Goal: Task Accomplishment & Management: Manage account settings

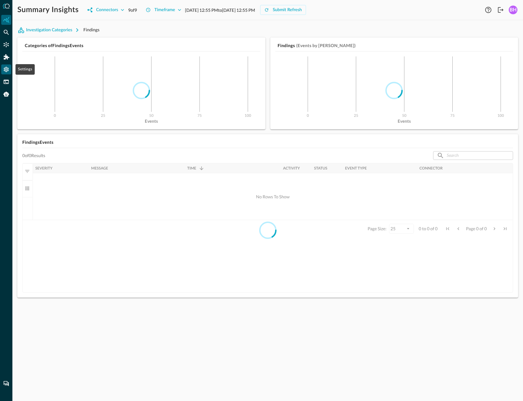
click at [7, 69] on icon "Settings" at bounding box center [6, 69] width 5 height 5
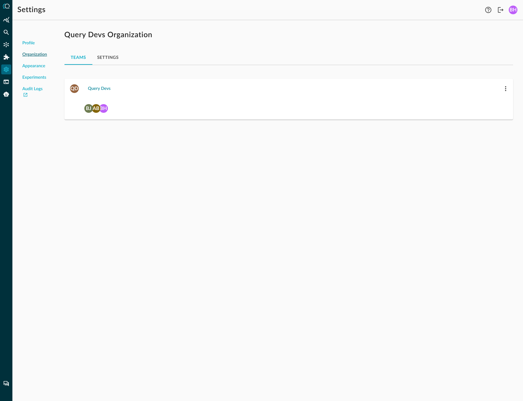
click at [98, 88] on div "Query Devs" at bounding box center [99, 89] width 23 height 8
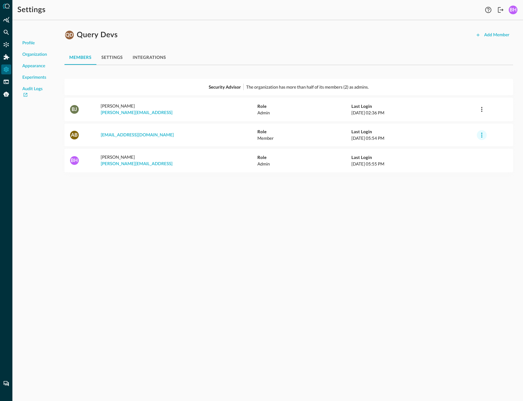
click at [484, 136] on icon "button" at bounding box center [481, 135] width 7 height 7
click at [453, 161] on span "Remove Member from Organization" at bounding box center [476, 161] width 73 height 4
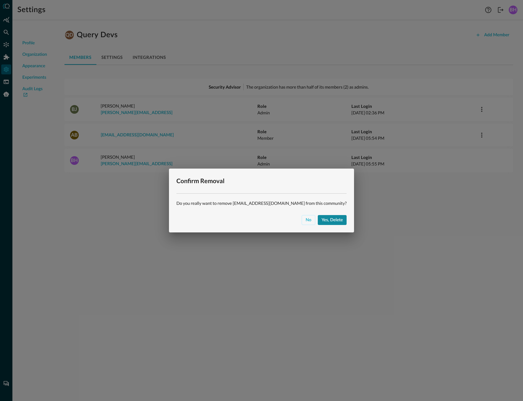
click at [322, 223] on div "Yes, delete" at bounding box center [332, 221] width 21 height 8
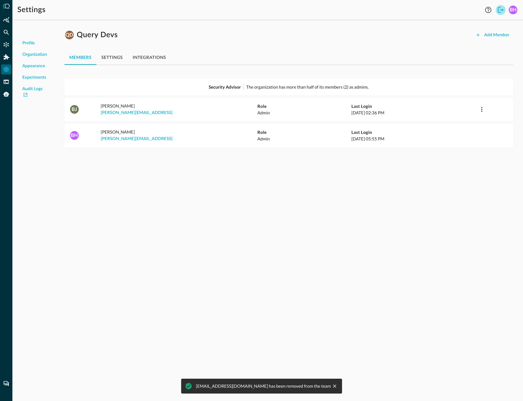
click at [499, 10] on icon "Logout" at bounding box center [500, 9] width 7 height 7
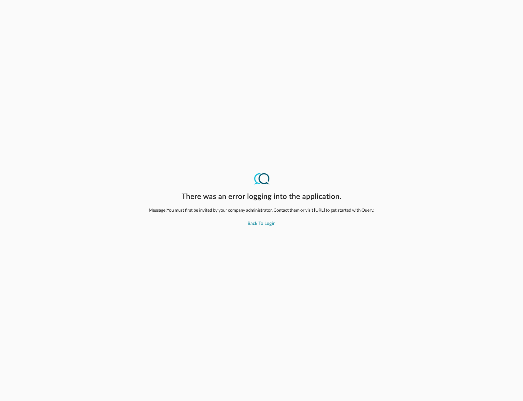
click at [265, 226] on div "Back to Login" at bounding box center [262, 224] width 28 height 8
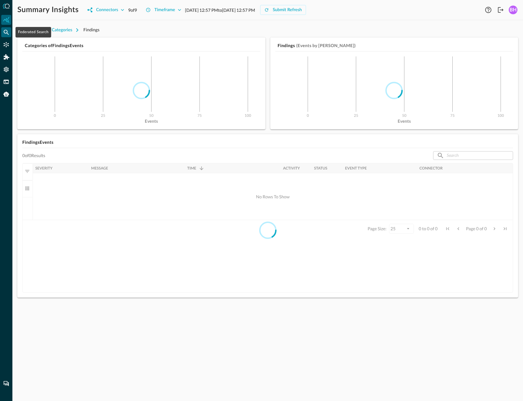
click at [5, 34] on icon "Federated Search" at bounding box center [6, 32] width 6 height 6
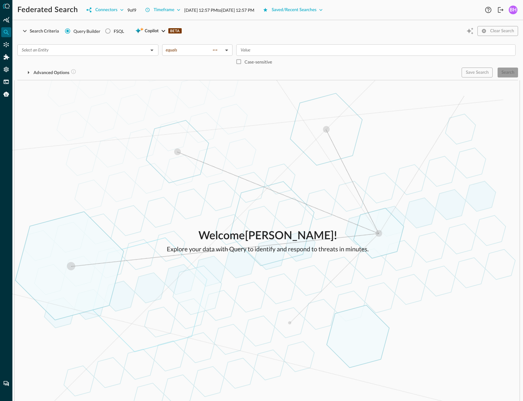
click at [513, 6] on div "BH" at bounding box center [513, 10] width 9 height 9
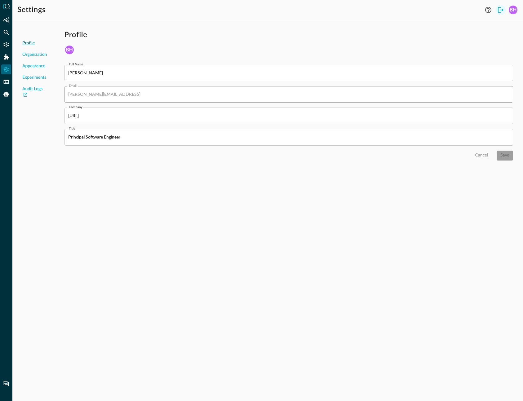
click at [504, 8] on icon "Logout" at bounding box center [500, 9] width 7 height 7
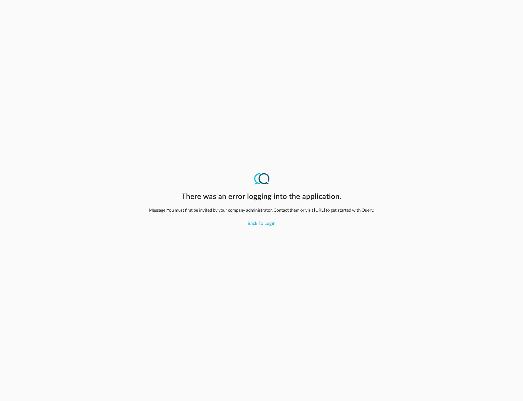
click at [288, 114] on div "There was an error logging into the application. Message: You must first be inv…" at bounding box center [262, 200] width 262 height 401
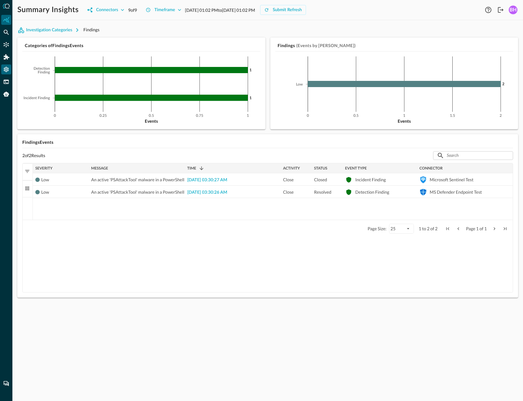
click at [7, 69] on icon "Settings" at bounding box center [6, 69] width 5 height 5
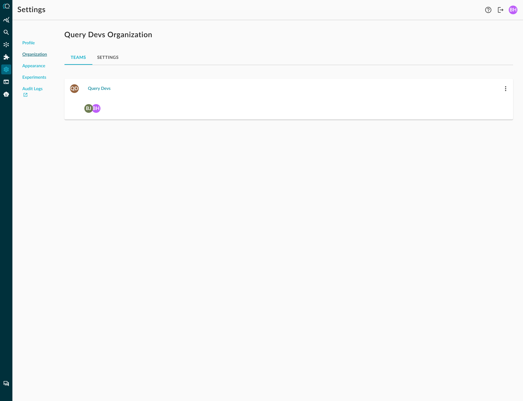
click at [106, 88] on div "Query Devs" at bounding box center [99, 89] width 23 height 8
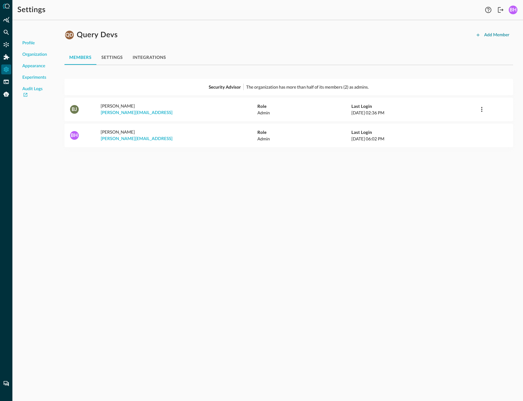
click at [490, 34] on div "Add Member" at bounding box center [497, 35] width 25 height 8
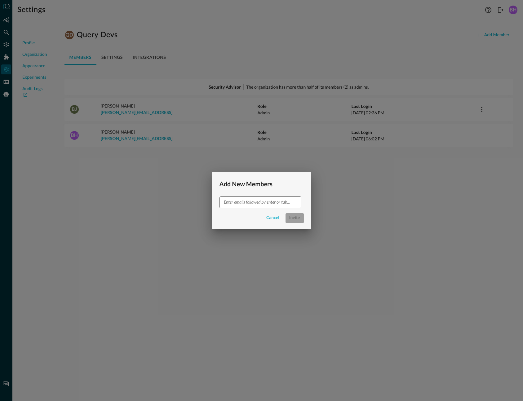
click at [248, 199] on div "​" at bounding box center [261, 202] width 82 height 11
type input "ablakeharris88@gmail.com"
click at [229, 226] on div "​ Cancel Invite" at bounding box center [261, 213] width 99 height 33
click at [297, 217] on div "Invite" at bounding box center [302, 218] width 11 height 8
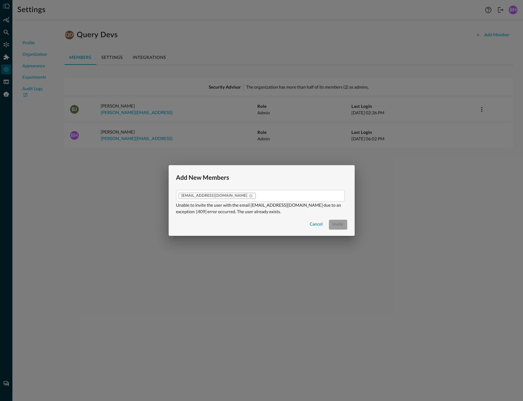
click at [322, 223] on div "Cancel" at bounding box center [316, 225] width 13 height 8
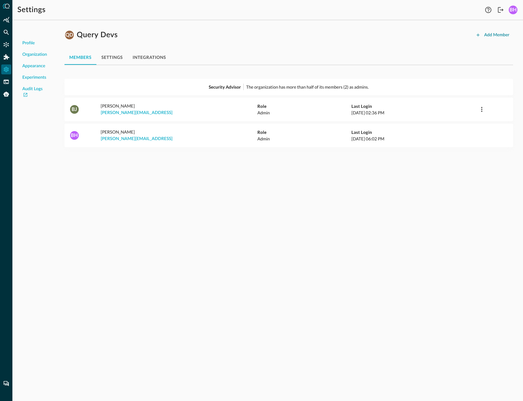
click at [493, 39] on div "Add Member" at bounding box center [497, 35] width 25 height 8
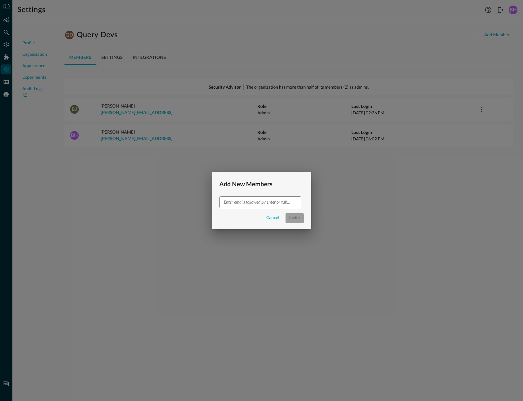
click at [244, 200] on input "text" at bounding box center [260, 203] width 77 height 8
type input "ablakeharris88@gmail.com"
click at [252, 226] on div "ablakeharris88@gmail.com ​ Cancel Invite" at bounding box center [262, 213] width 114 height 33
click at [300, 219] on div "Invite" at bounding box center [302, 218] width 11 height 8
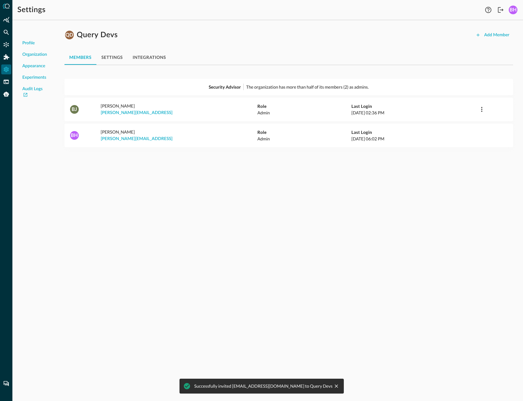
click at [384, 262] on div "Profile Organization Appearance Experiments Audit Logs QD Query Devs Add Member…" at bounding box center [267, 213] width 511 height 376
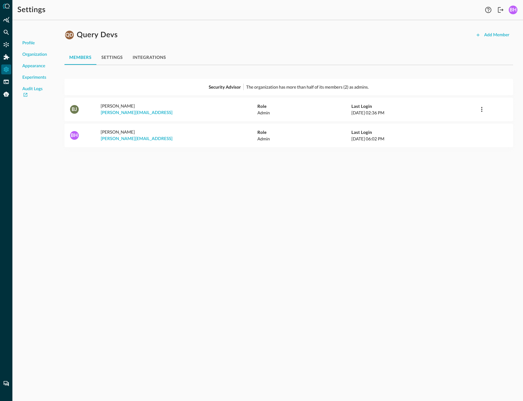
click at [200, 207] on div "Profile Organization Appearance Experiments Audit Logs QD Query Devs Add Member…" at bounding box center [267, 213] width 511 height 376
click at [499, 11] on icon "Logout" at bounding box center [501, 10] width 6 height 6
